Goal: Task Accomplishment & Management: Use online tool/utility

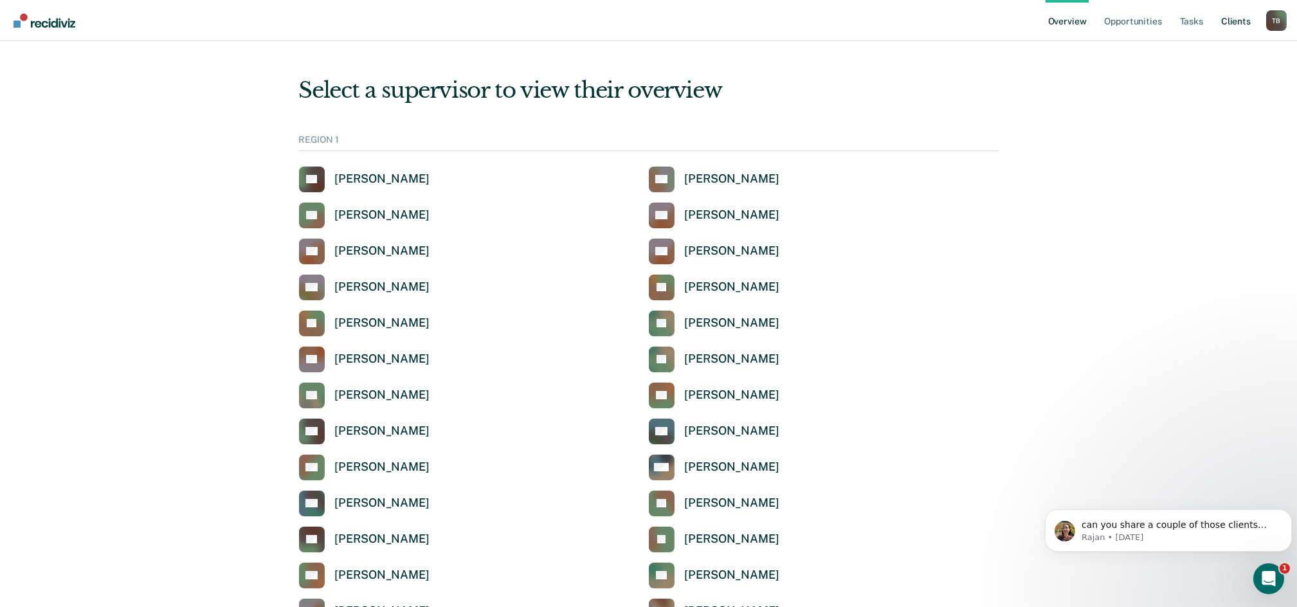
click at [1239, 22] on link "Client s" at bounding box center [1235, 20] width 35 height 41
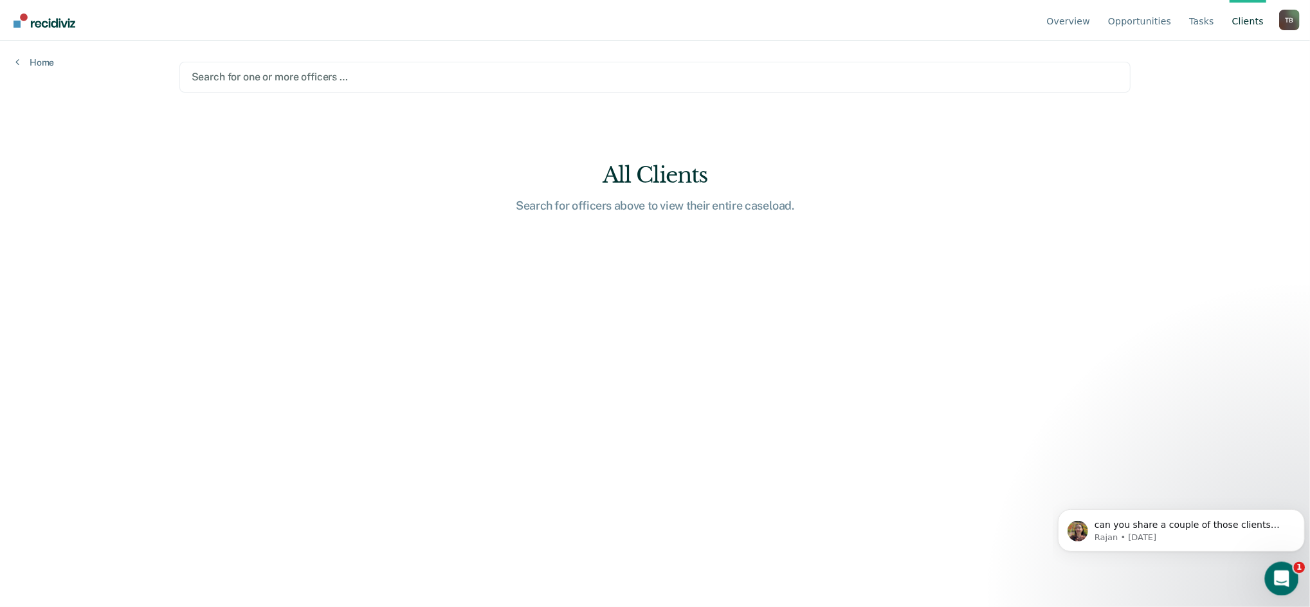
click at [1279, 577] on icon "Open Intercom Messenger" at bounding box center [1279, 576] width 21 height 21
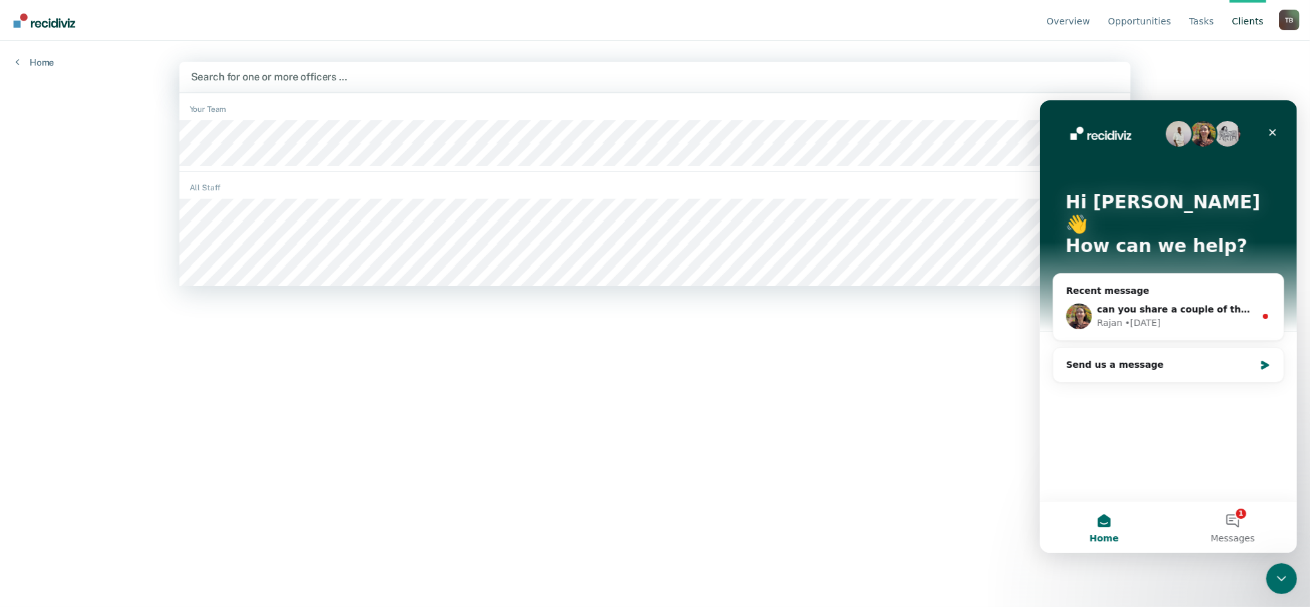
click at [278, 80] on div at bounding box center [655, 76] width 928 height 15
click at [306, 77] on div at bounding box center [655, 76] width 928 height 15
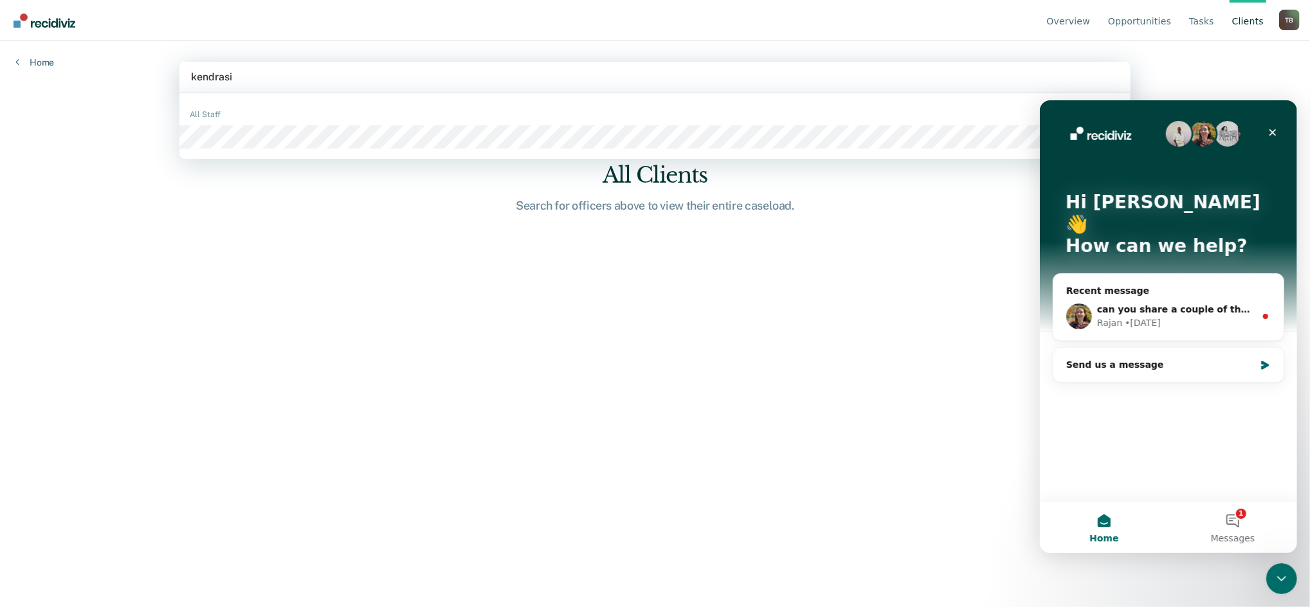
type input "kendrasia"
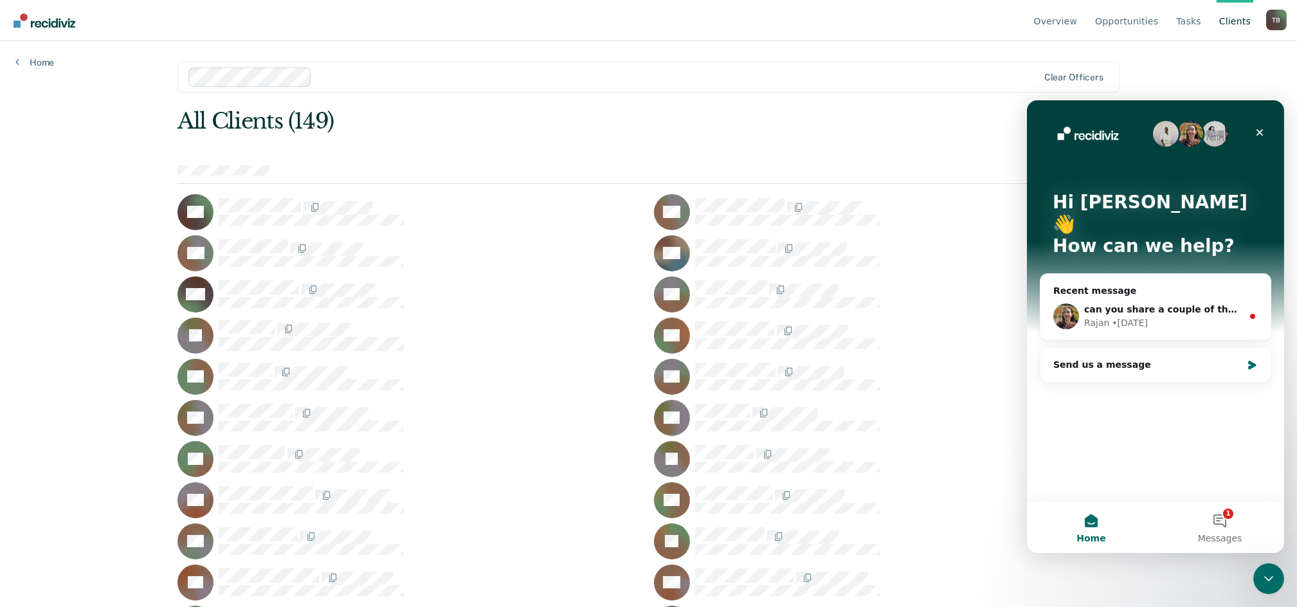
click at [1270, 557] on div "Overview Opportunities Tasks Client s [PERSON_NAME] Profile How it works Log Ou…" at bounding box center [648, 303] width 1297 height 607
click at [1268, 583] on icon "Close Intercom Messenger" at bounding box center [1266, 576] width 15 height 15
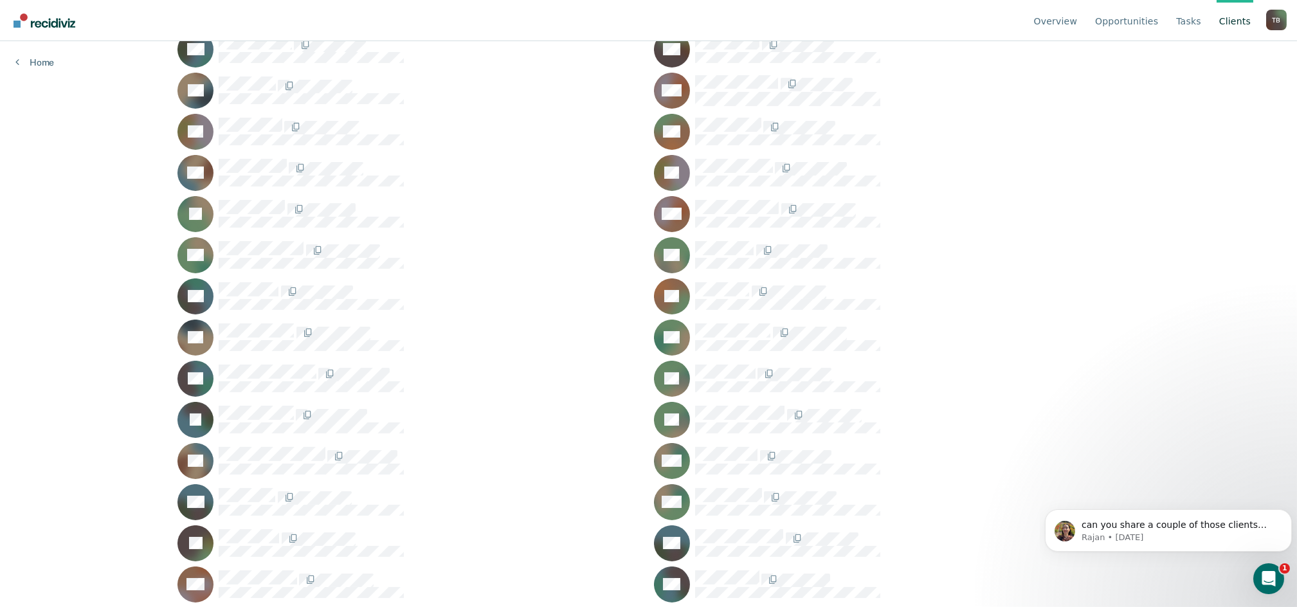
scroll to position [685, 0]
